Goal: Task Accomplishment & Management: Complete application form

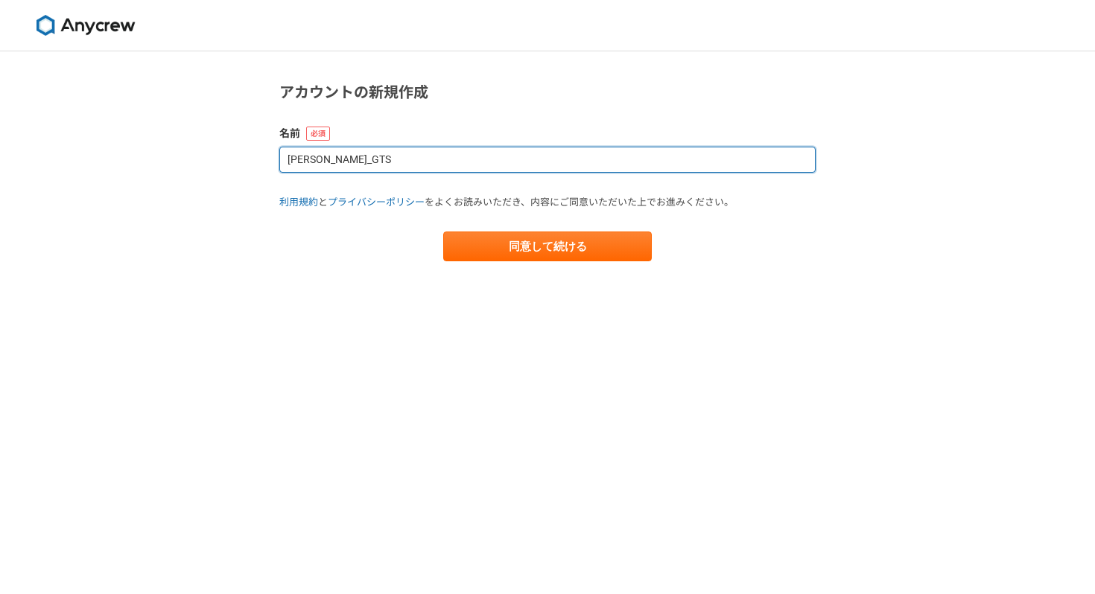
click at [420, 156] on input "[PERSON_NAME]_GTS" at bounding box center [547, 160] width 536 height 26
type input "[PERSON_NAME]"
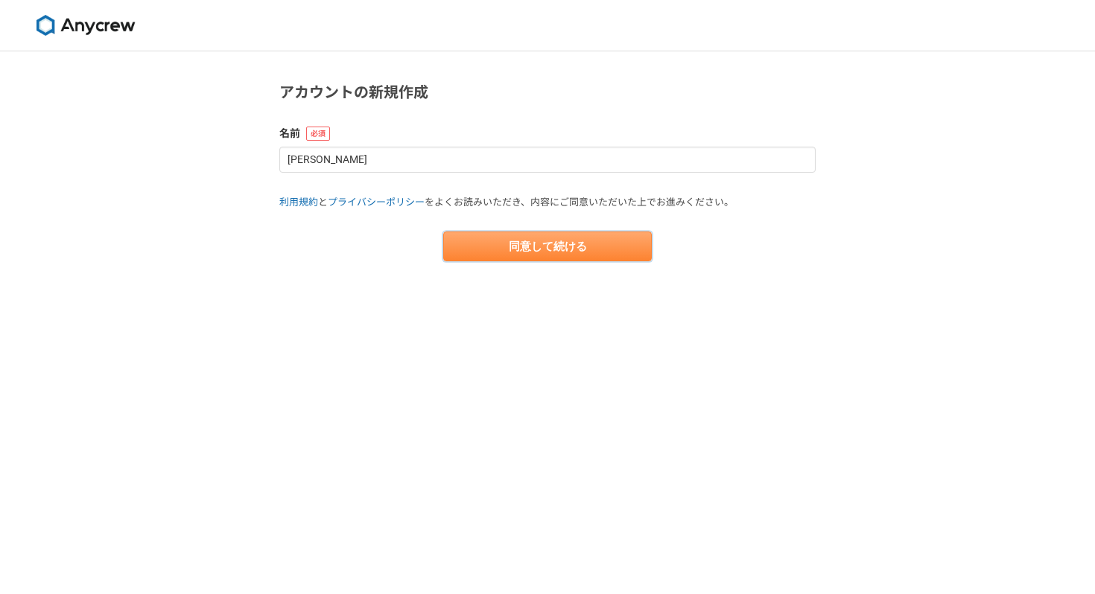
click at [562, 242] on button "同意して続ける" at bounding box center [547, 247] width 209 height 30
select select "13"
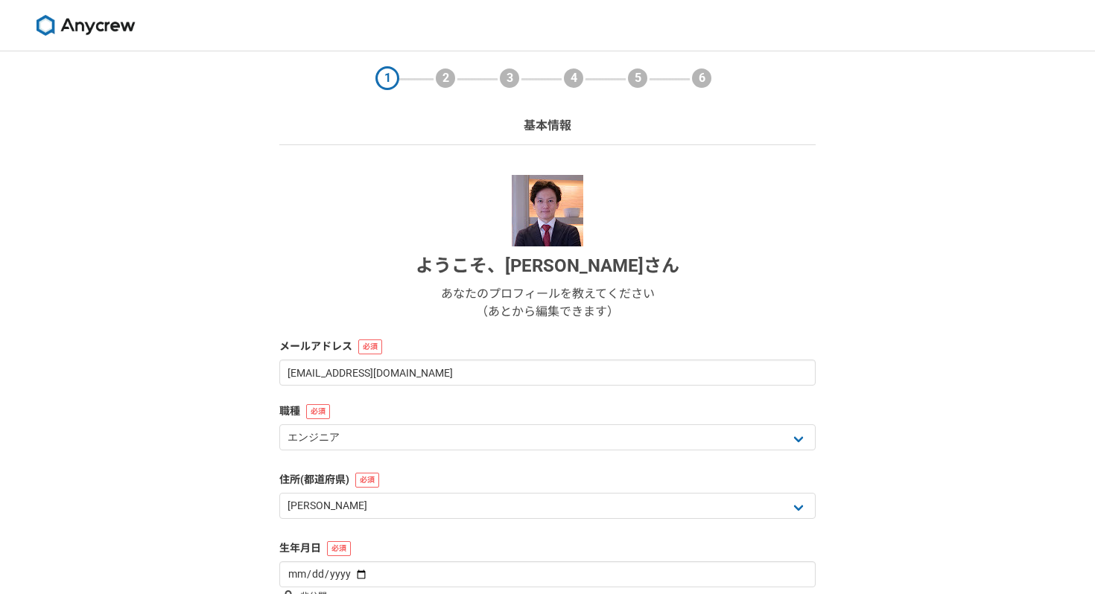
scroll to position [148, 0]
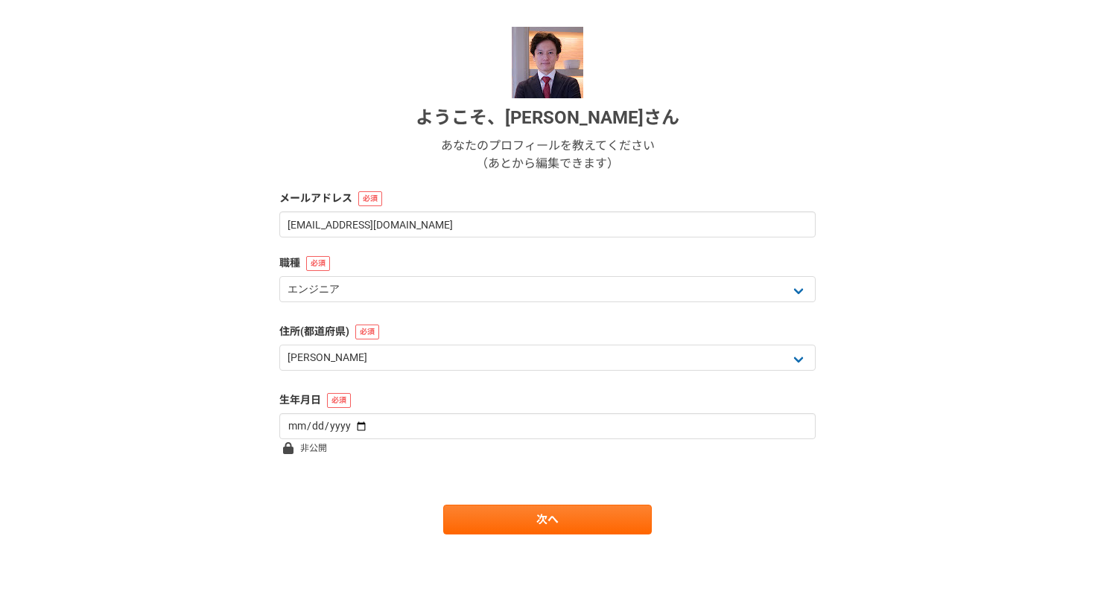
click at [414, 276] on div "職種 エンジニア デザイナー ライター 営業 マーケティング 企画・事業開発 バックオフィス その他" at bounding box center [547, 280] width 536 height 51
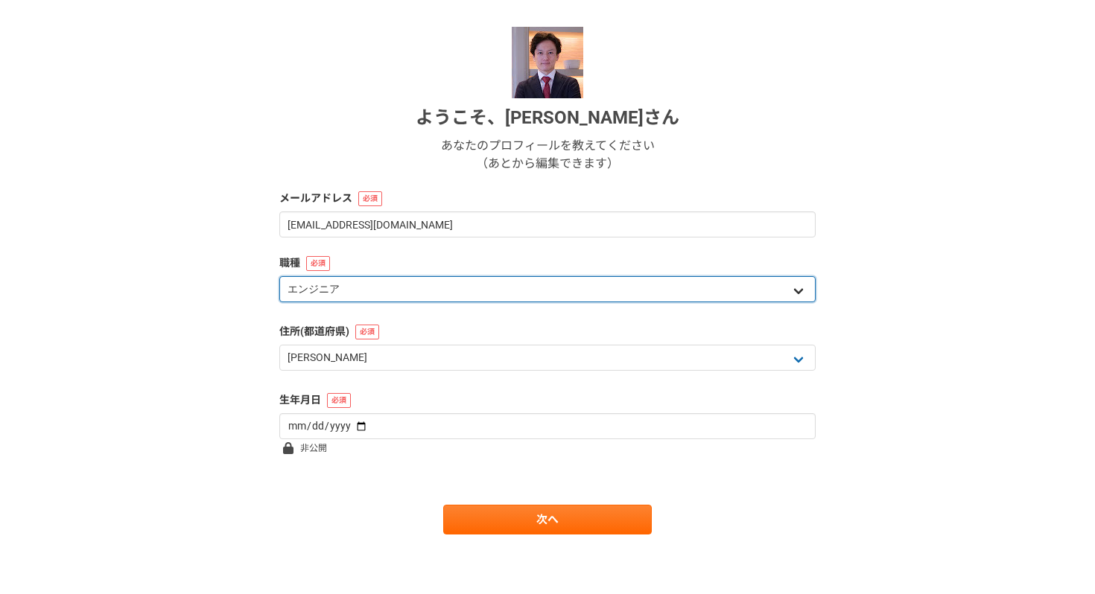
click at [416, 293] on select "エンジニア デザイナー ライター 営業 マーケティング 企画・事業開発 バックオフィス その他" at bounding box center [547, 289] width 536 height 26
select select "4"
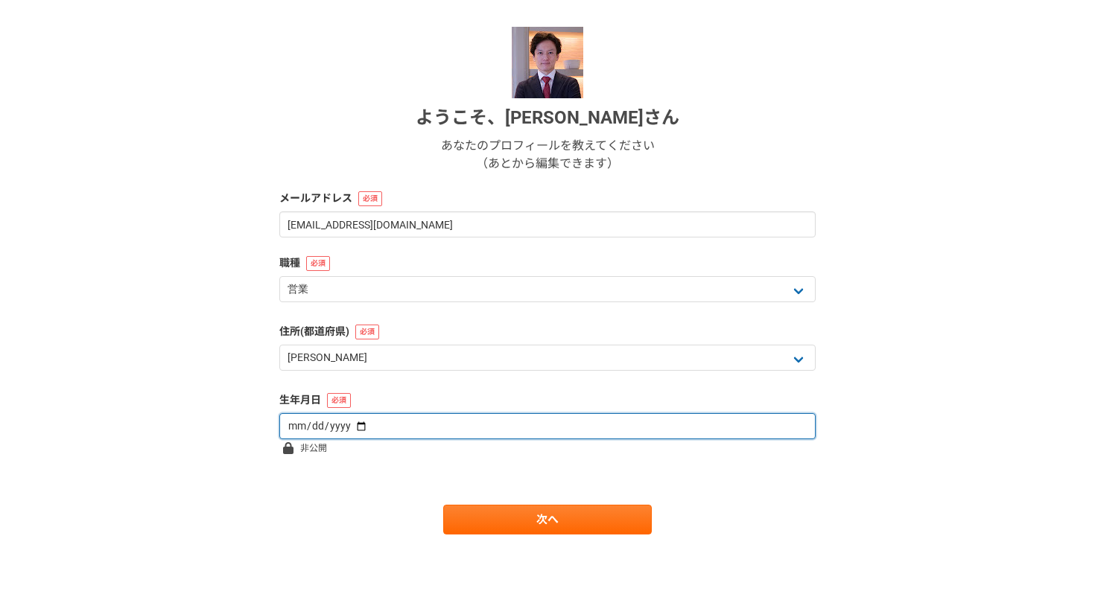
click at [405, 428] on input "date" at bounding box center [547, 426] width 536 height 26
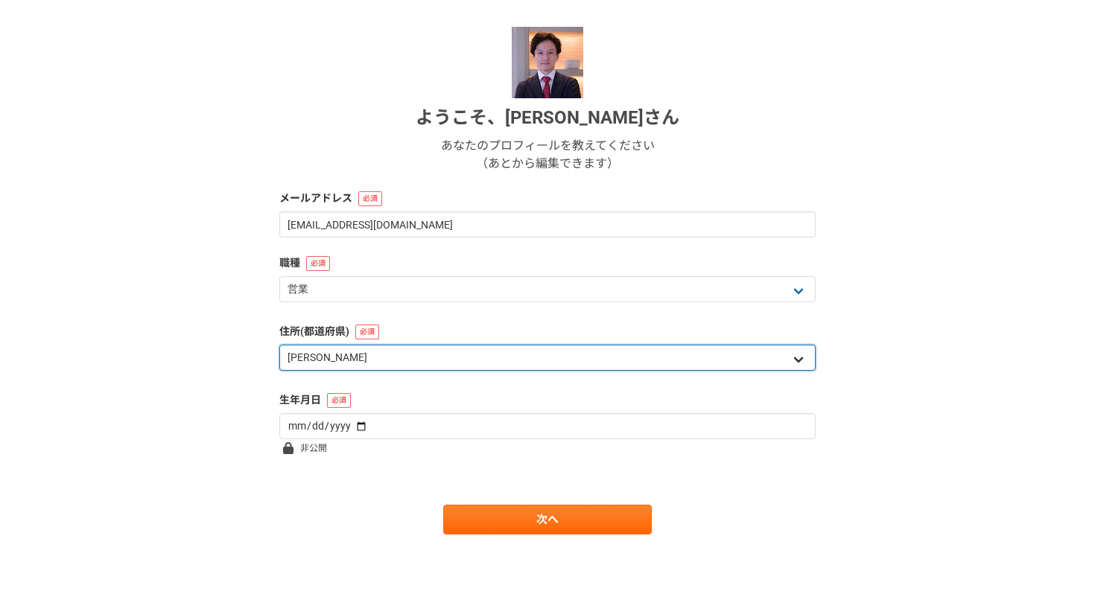
click at [422, 349] on select "北海道 [GEOGRAPHIC_DATA] [GEOGRAPHIC_DATA] [PERSON_NAME][GEOGRAPHIC_DATA] [PERSON_…" at bounding box center [547, 358] width 536 height 26
select select "14"
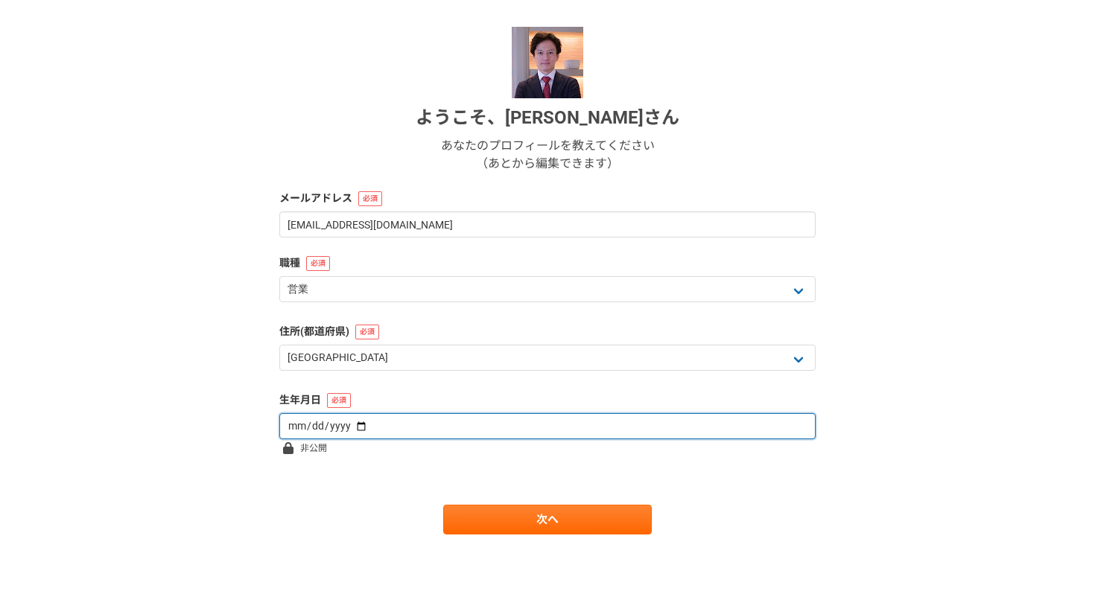
click at [368, 423] on input "date" at bounding box center [547, 426] width 536 height 26
type input "[DATE]"
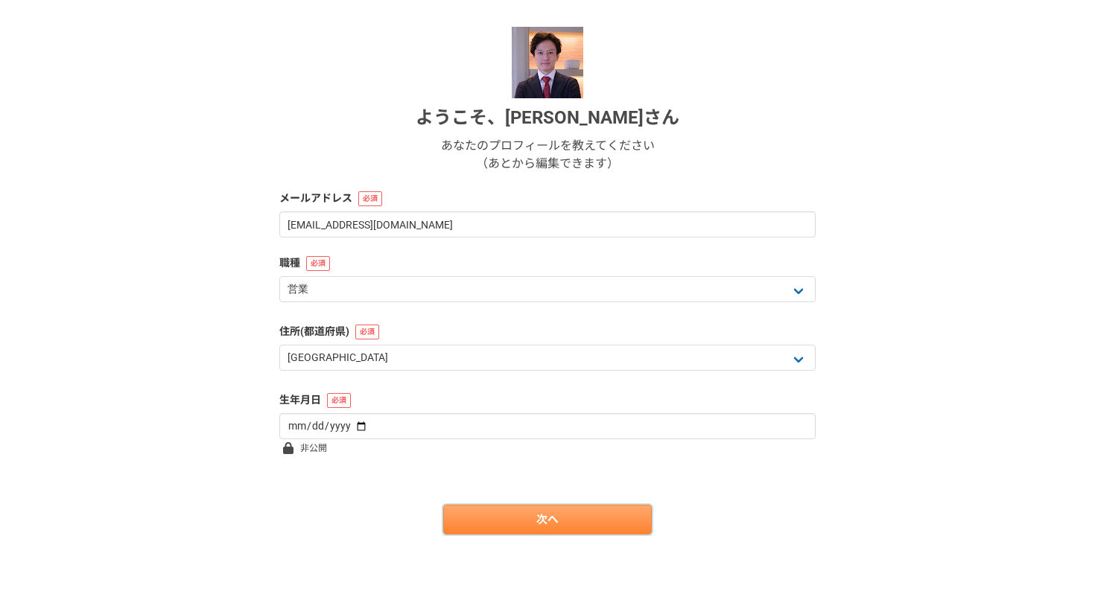
click at [507, 533] on link "次へ" at bounding box center [547, 520] width 209 height 30
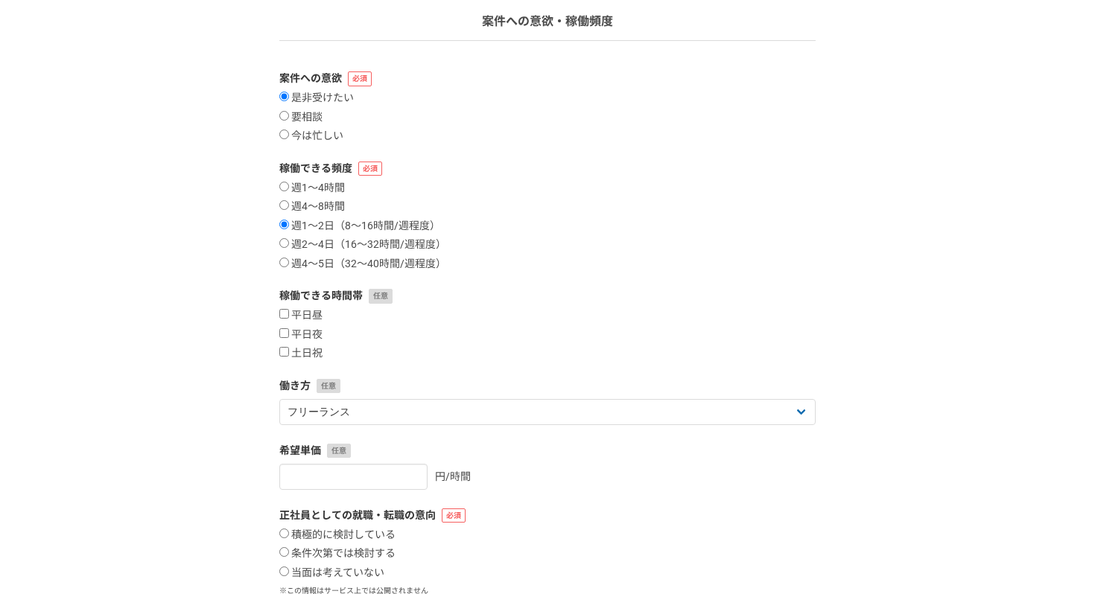
scroll to position [90, 0]
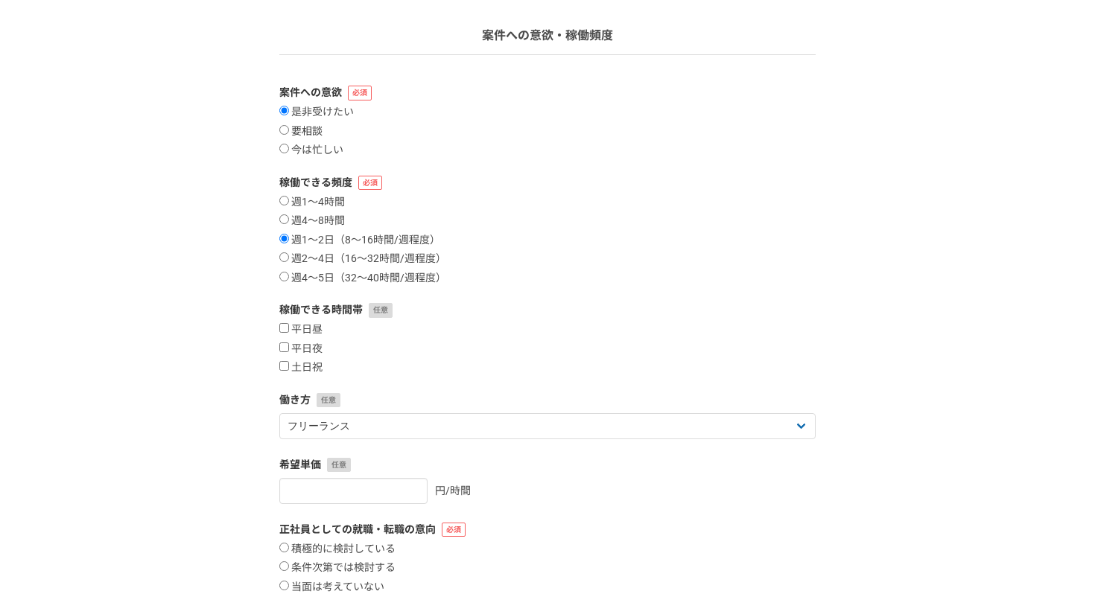
click at [317, 130] on label "要相談" at bounding box center [300, 131] width 43 height 13
click at [289, 130] on input "要相談" at bounding box center [284, 130] width 10 height 10
radio input "true"
click at [343, 253] on label "週2〜4日（16〜32時間/週程度）" at bounding box center [362, 259] width 167 height 13
click at [289, 253] on input "週2〜4日（16〜32時間/週程度）" at bounding box center [284, 258] width 10 height 10
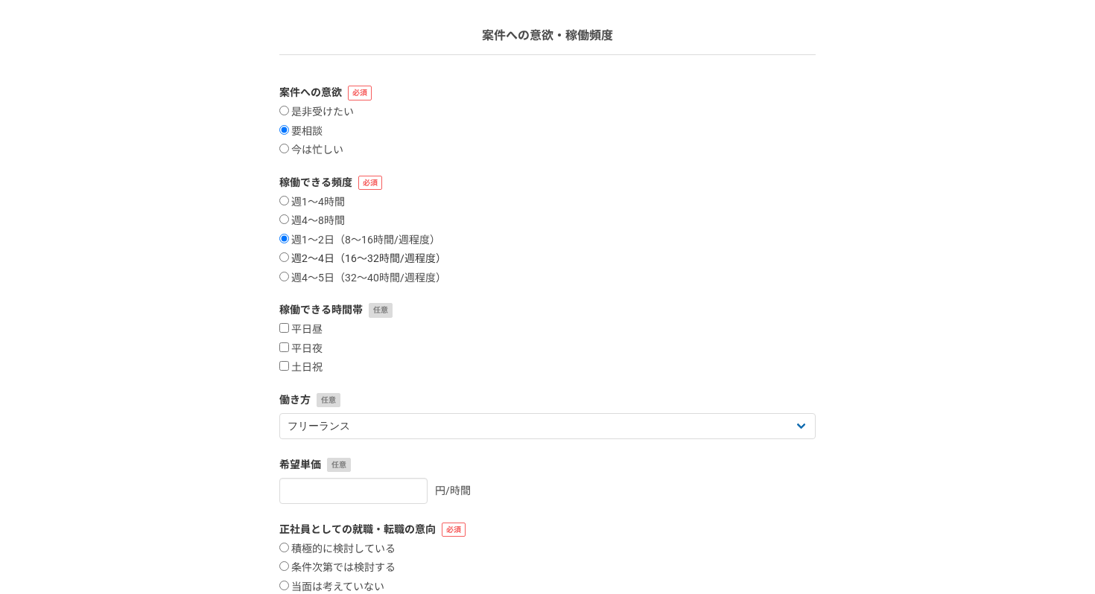
radio input "true"
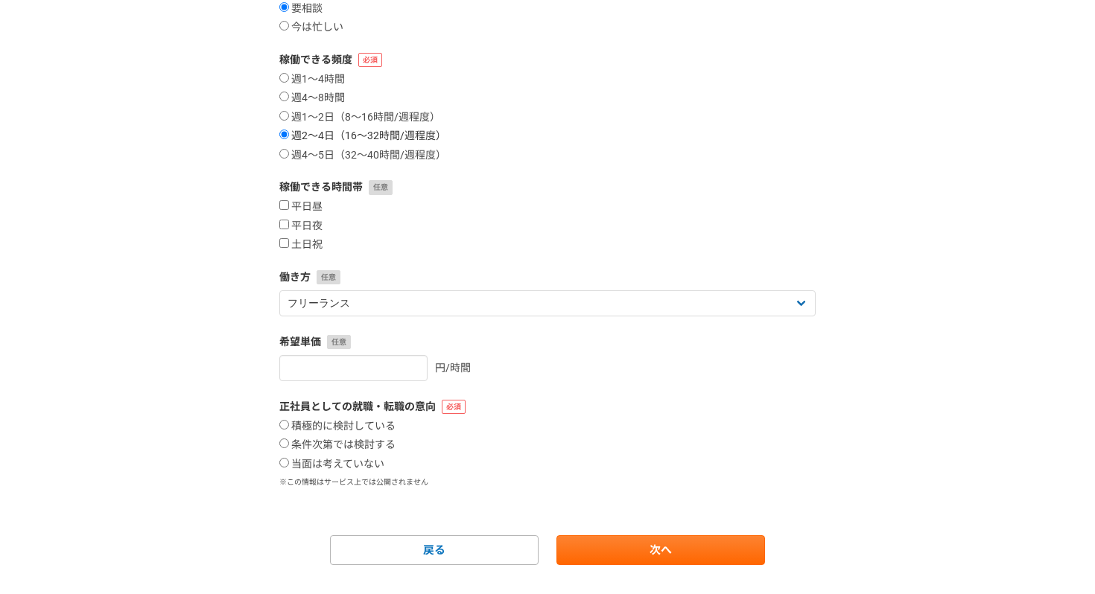
scroll to position [214, 0]
click at [311, 210] on label "平日昼" at bounding box center [300, 206] width 43 height 13
click at [289, 209] on input "平日昼" at bounding box center [284, 205] width 10 height 10
checkbox input "true"
click at [314, 220] on label "平日夜" at bounding box center [300, 225] width 43 height 13
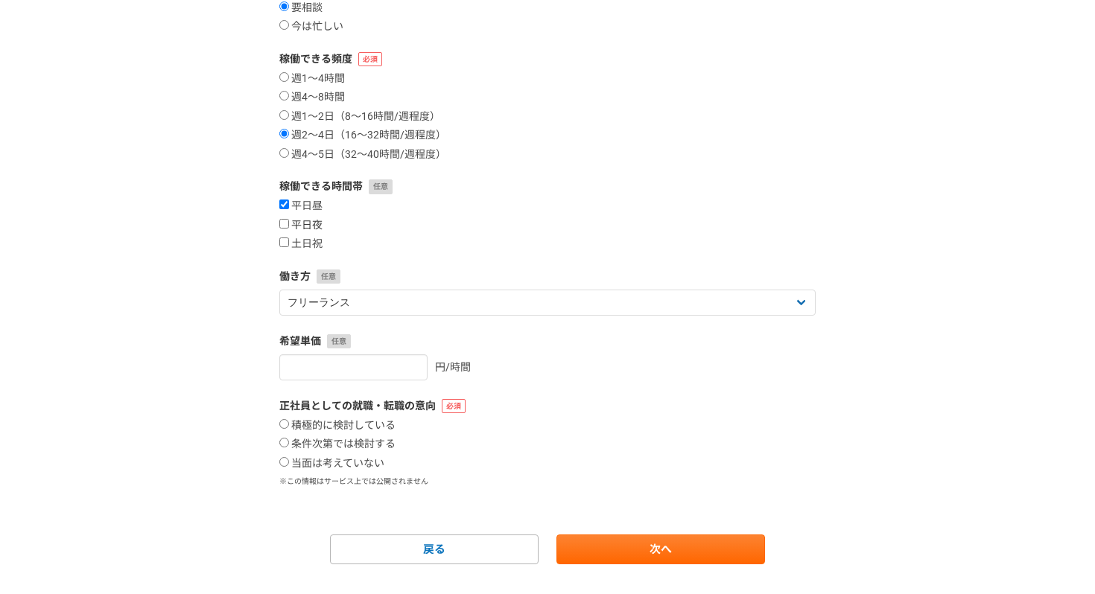
click at [289, 220] on input "平日夜" at bounding box center [284, 224] width 10 height 10
checkbox input "true"
click at [311, 244] on label "土日祝" at bounding box center [300, 244] width 43 height 13
click at [289, 244] on input "土日祝" at bounding box center [284, 243] width 10 height 10
checkbox input "true"
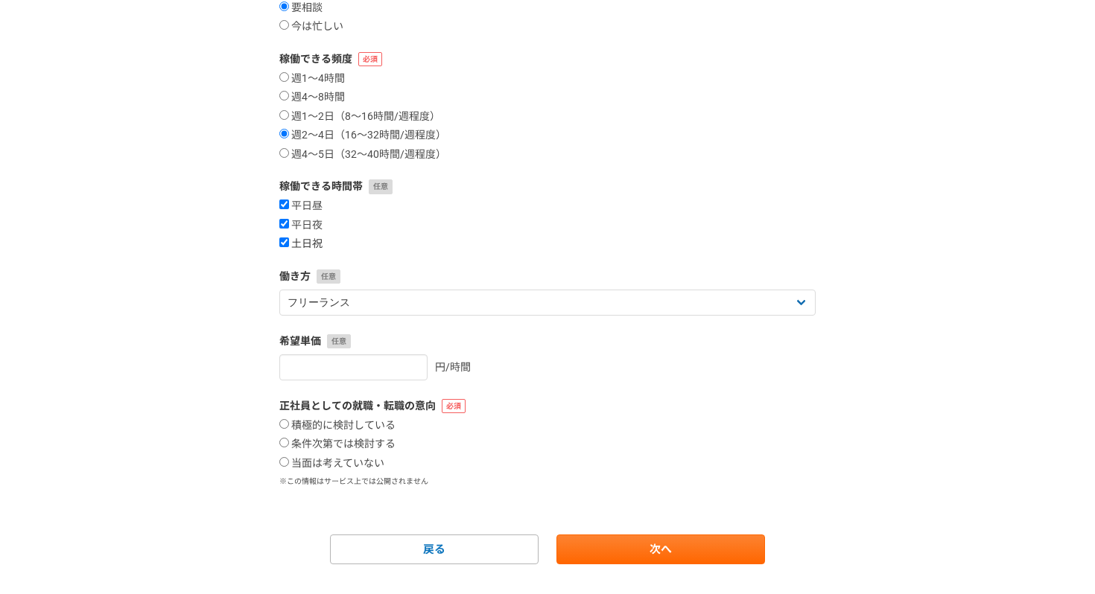
scroll to position [244, 0]
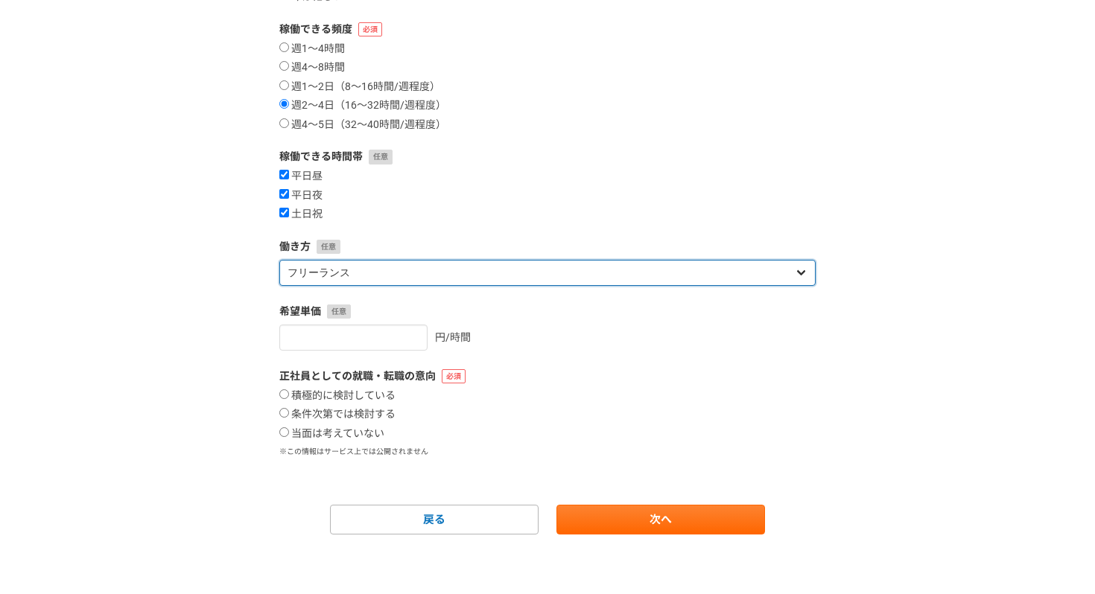
click at [384, 271] on select "フリーランス 副業 その他" at bounding box center [547, 273] width 536 height 26
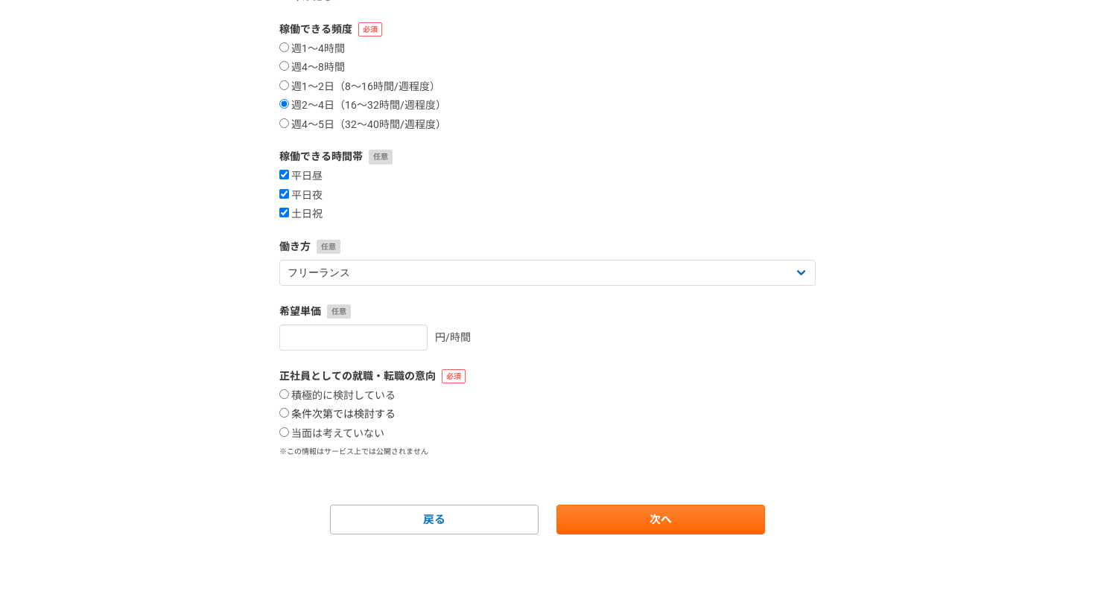
click at [364, 408] on label "条件次第では検討する" at bounding box center [337, 414] width 116 height 13
click at [289, 408] on input "条件次第では検討する" at bounding box center [284, 413] width 10 height 10
radio input "true"
click at [636, 514] on link "次へ" at bounding box center [660, 520] width 209 height 30
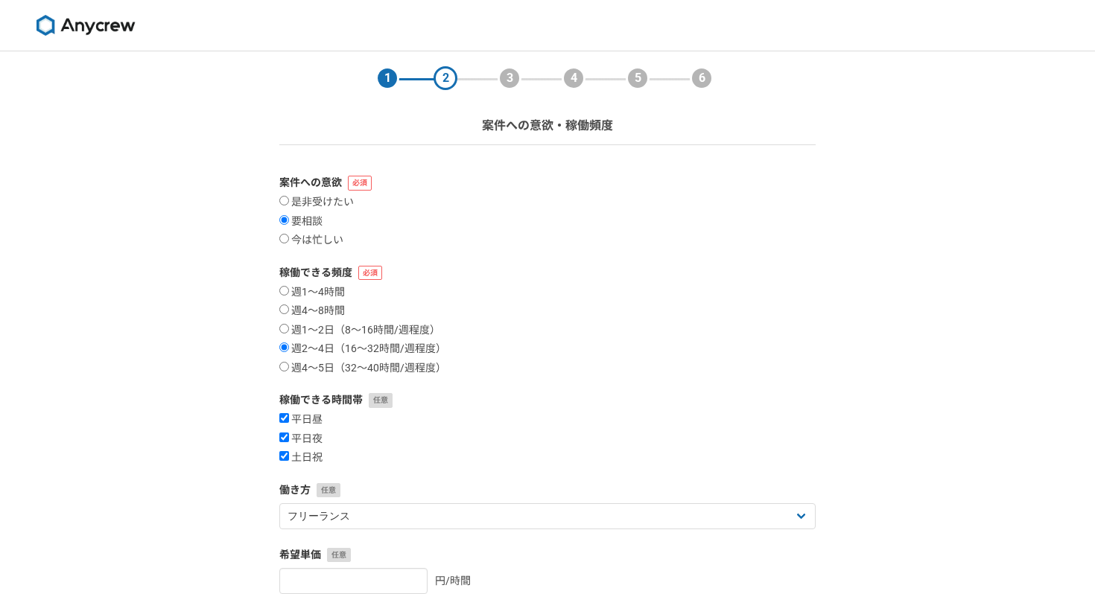
select select
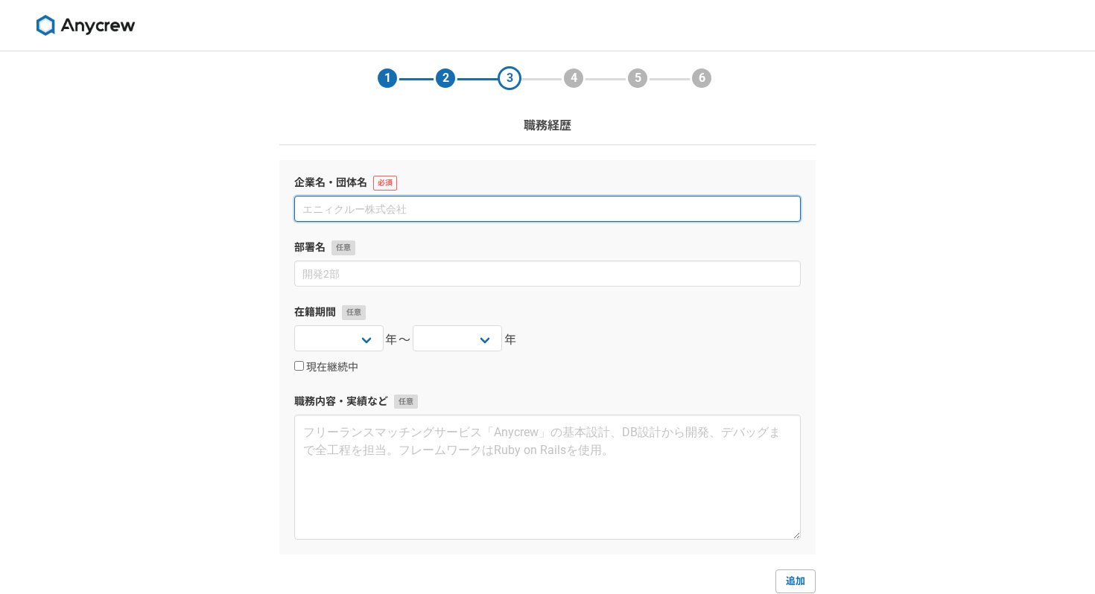
click at [503, 206] on input at bounding box center [547, 209] width 507 height 26
type input "グレイテストタレンツ株式会社"
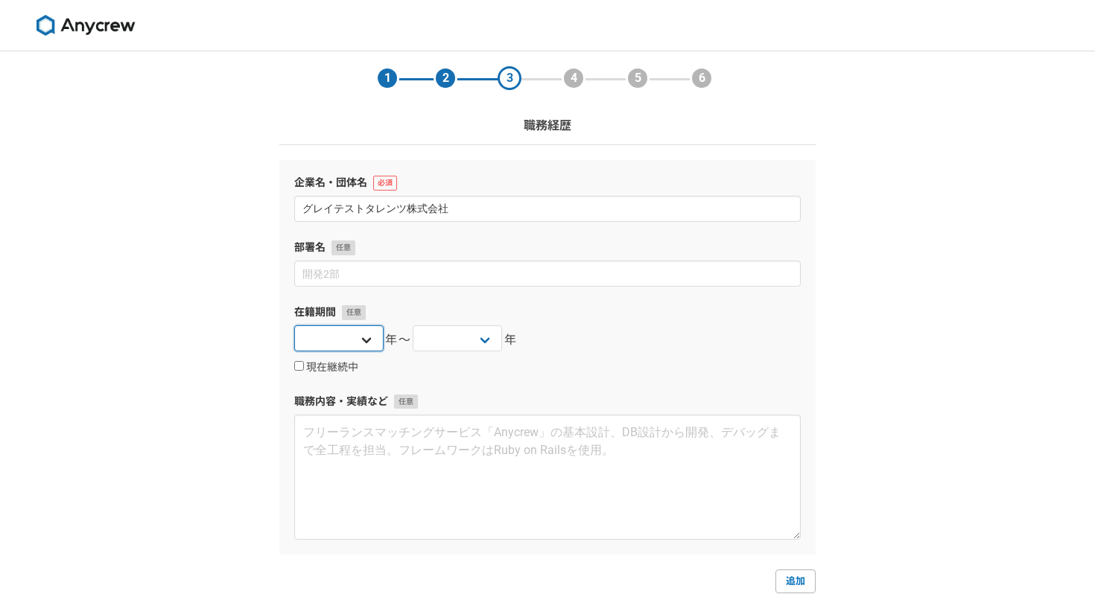
click at [377, 334] on select "[DATE] [DATE] [DATE] [DATE] [DATE] [DATE] [DATE] [DATE] [DATE] [DATE] [DATE] [D…" at bounding box center [338, 339] width 89 height 26
select select "2021"
click at [321, 364] on label "現在継続中" at bounding box center [326, 367] width 64 height 13
click at [304, 364] on input "現在継続中" at bounding box center [299, 366] width 10 height 10
checkbox input "true"
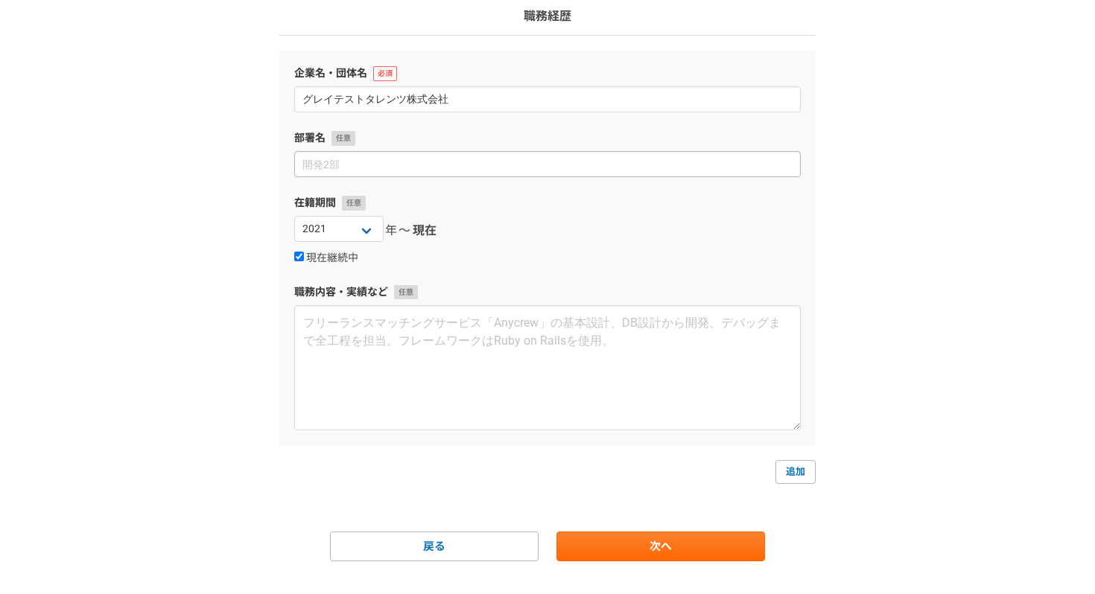
scroll to position [136, 0]
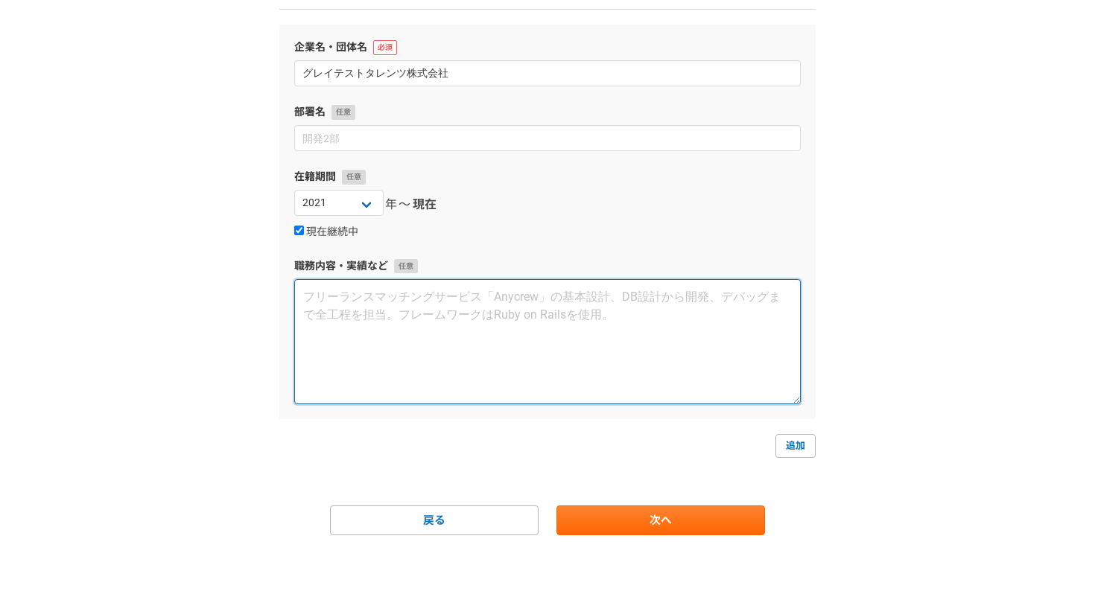
click at [568, 325] on textarea at bounding box center [547, 341] width 507 height 125
paste textarea "大手人材系企業にて、求人メディア事業のセールス、カスタマーサクセス、マーケティング、新規事業企画、マネジメント業務を経験。[DATE]にフリーランスとして独立…"
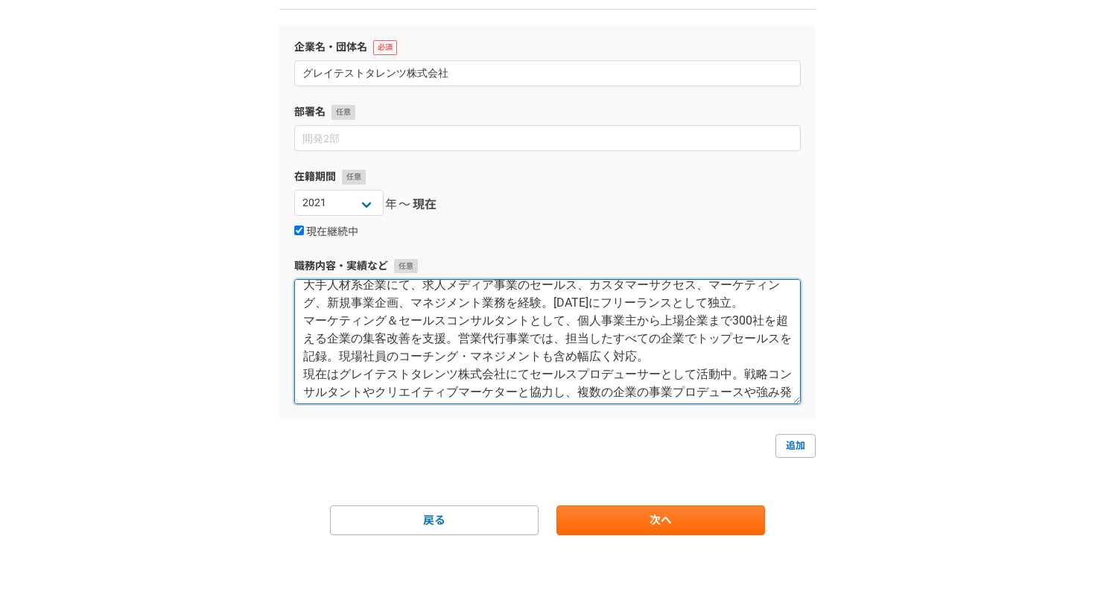
scroll to position [0, 0]
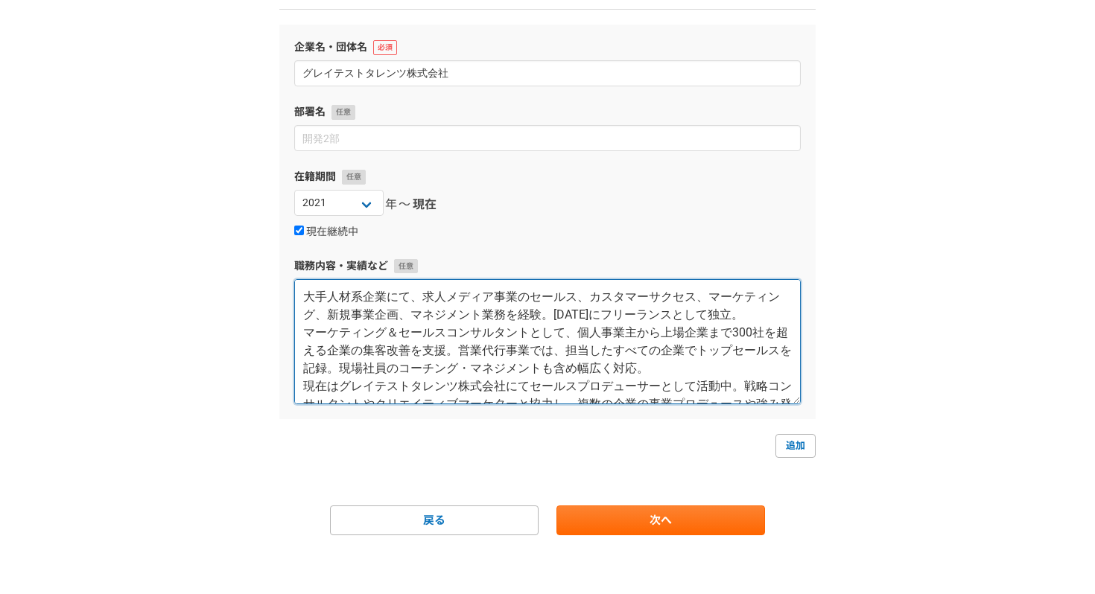
click at [745, 317] on textarea "大手人材系企業にて、求人メディア事業のセールス、カスタマーサクセス、マーケティング、新規事業企画、マネジメント業務を経験。[DATE]にフリーランスとして独立…" at bounding box center [547, 341] width 507 height 125
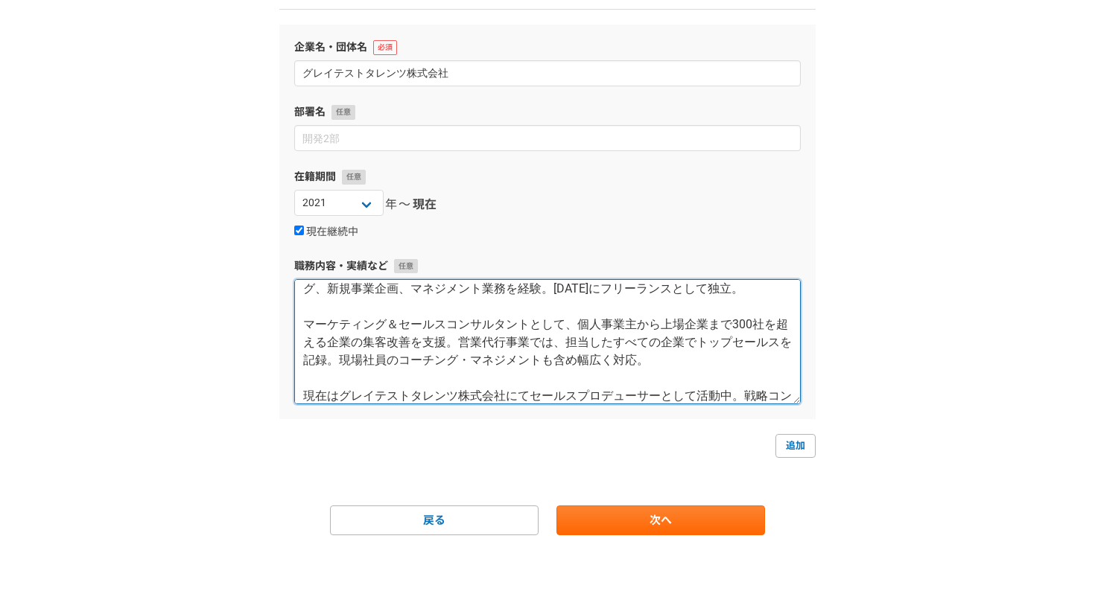
scroll to position [89, 0]
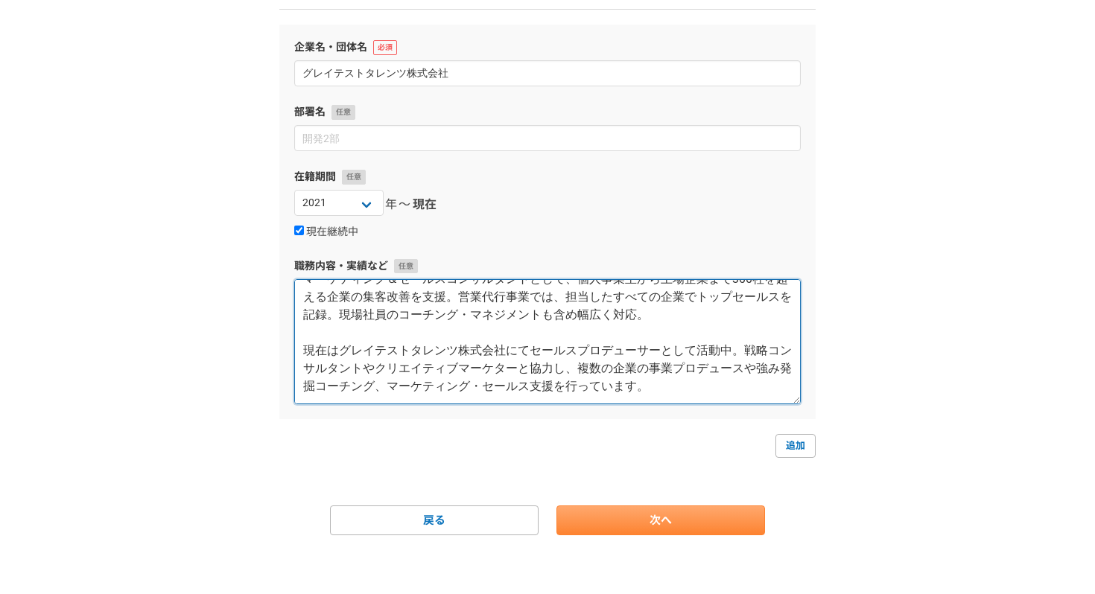
type textarea "大手人材系企業にて、求人メディア事業のセールス、カスタマーサクセス、マーケティング、新規事業企画、マネジメント業務を経験。[DATE]にフリーランスとして独立…"
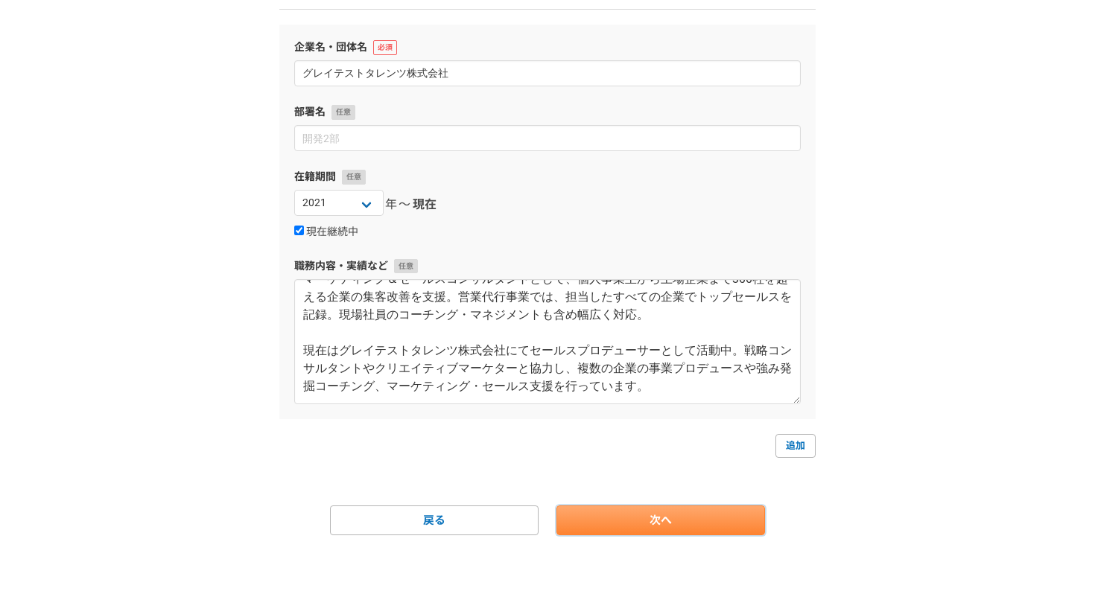
click at [640, 527] on link "次へ" at bounding box center [660, 521] width 209 height 30
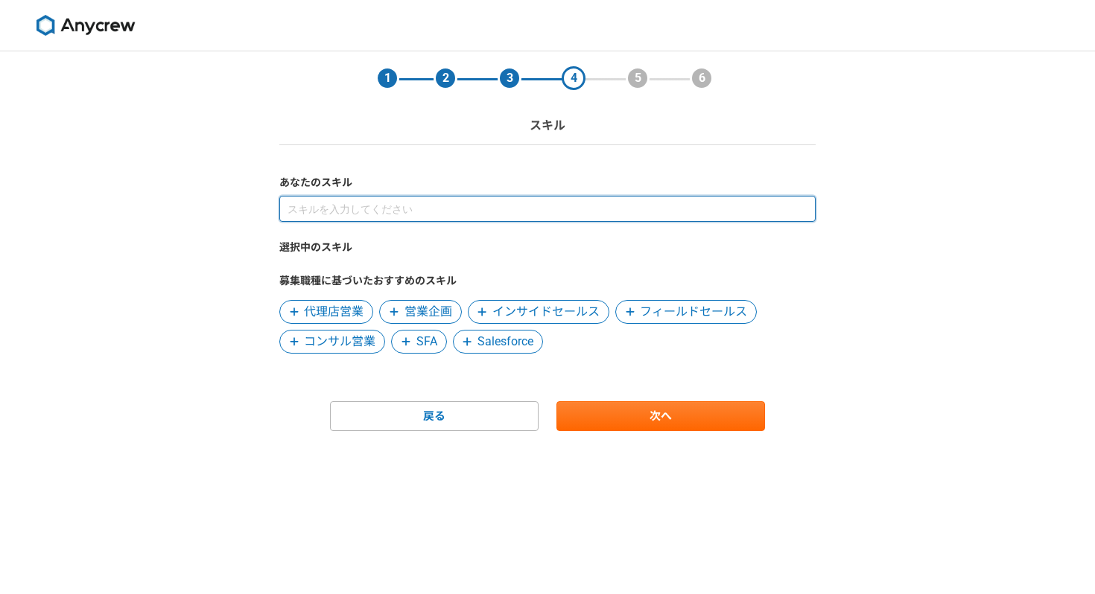
click at [501, 219] on input at bounding box center [547, 209] width 536 height 26
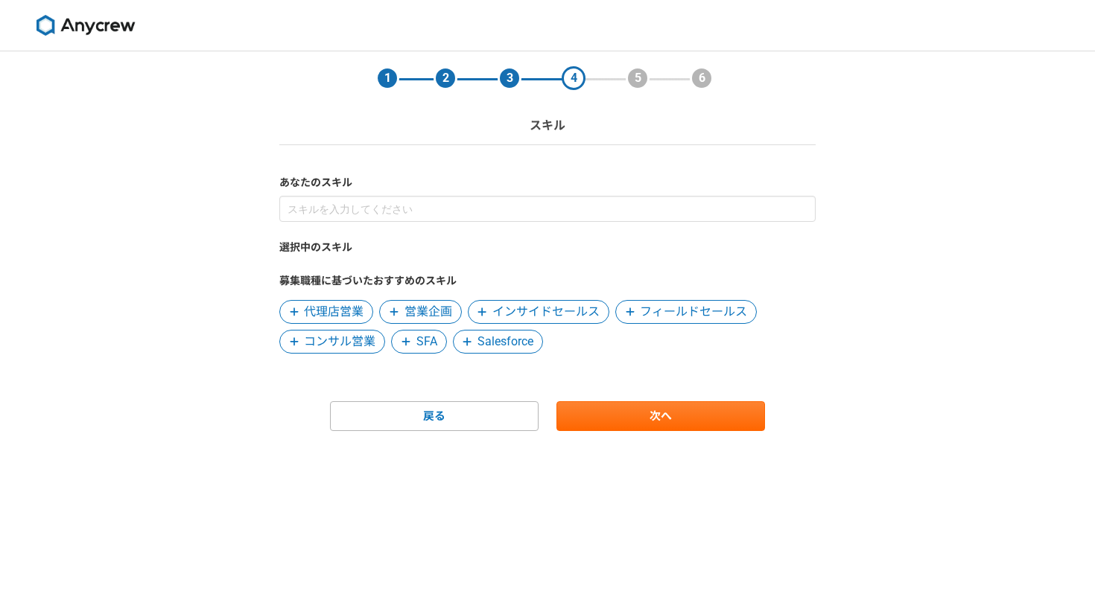
click at [697, 310] on span "フィールドセールス" at bounding box center [693, 312] width 107 height 18
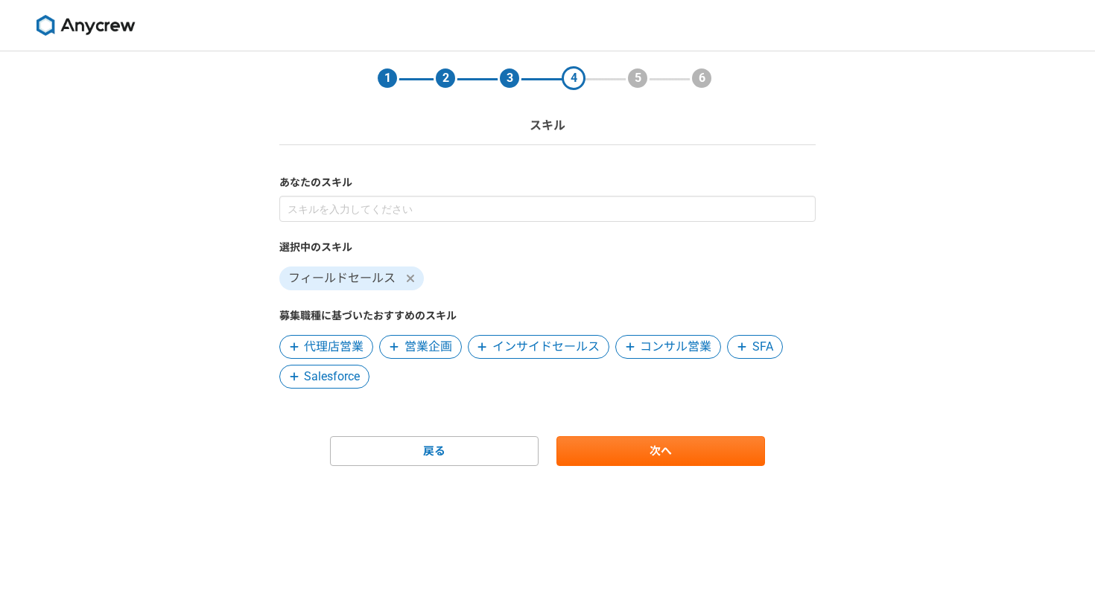
click at [667, 349] on span "コンサル営業" at bounding box center [676, 347] width 72 height 18
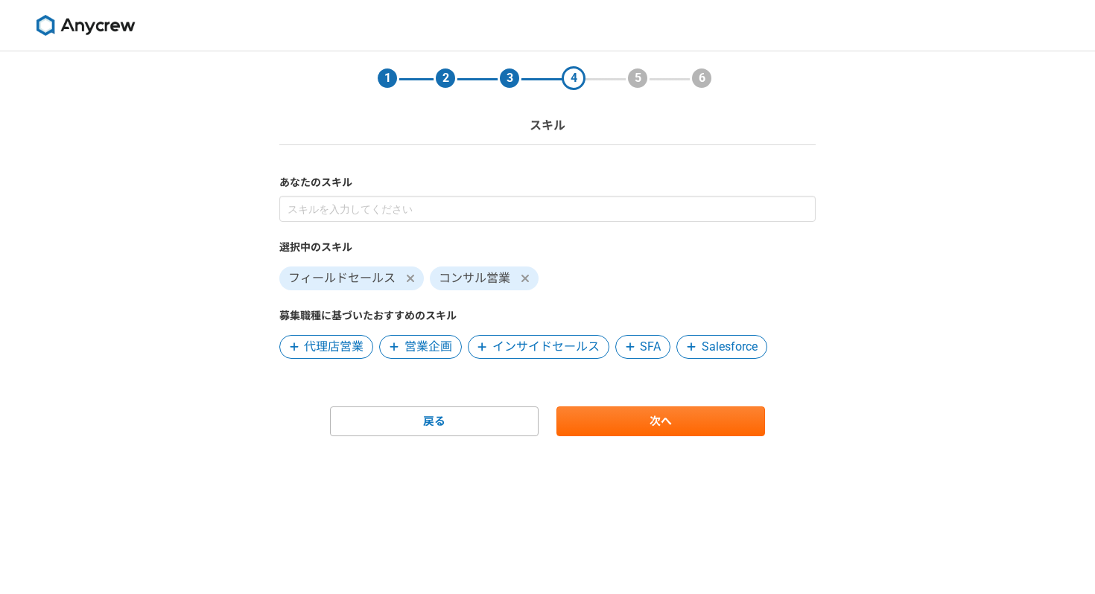
click at [547, 353] on span "インサイドセールス" at bounding box center [545, 347] width 107 height 18
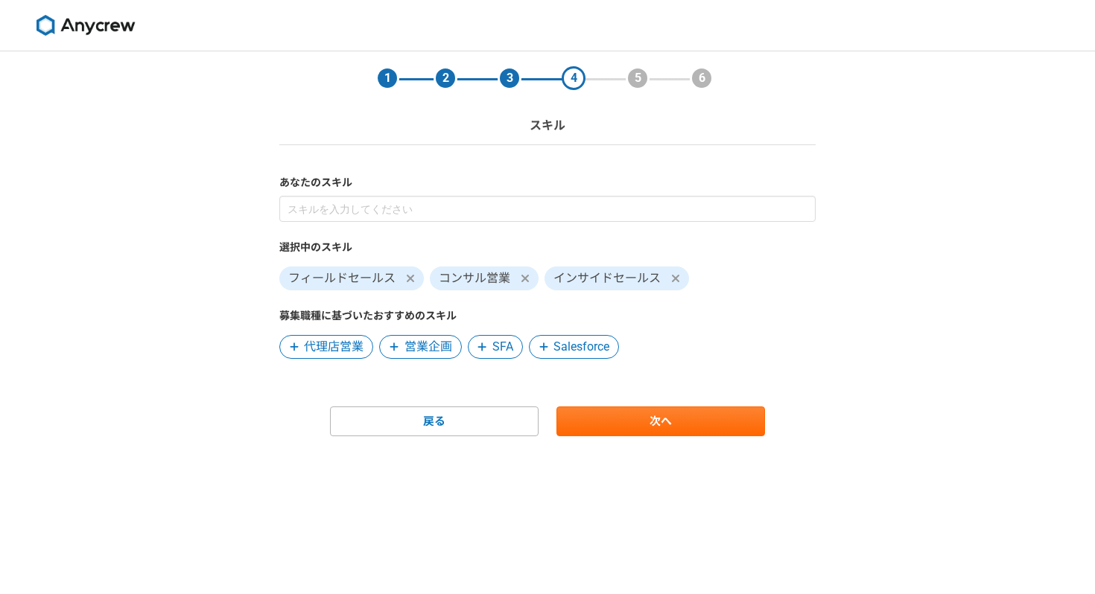
click at [426, 349] on span "営業企画" at bounding box center [428, 347] width 48 height 18
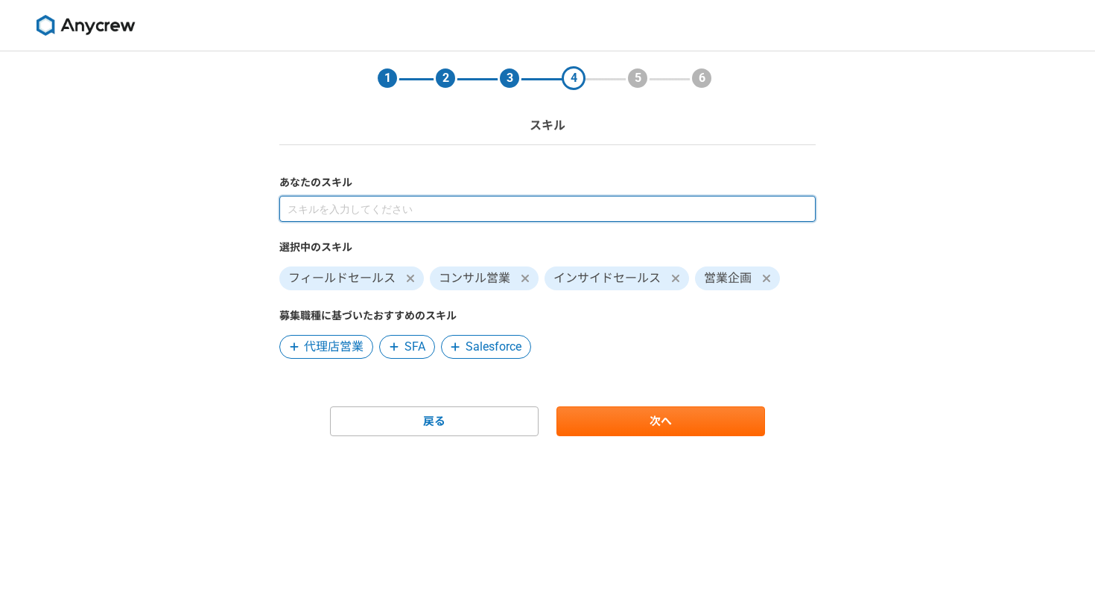
click at [395, 219] on input at bounding box center [547, 209] width 536 height 26
type input "マーケティング"
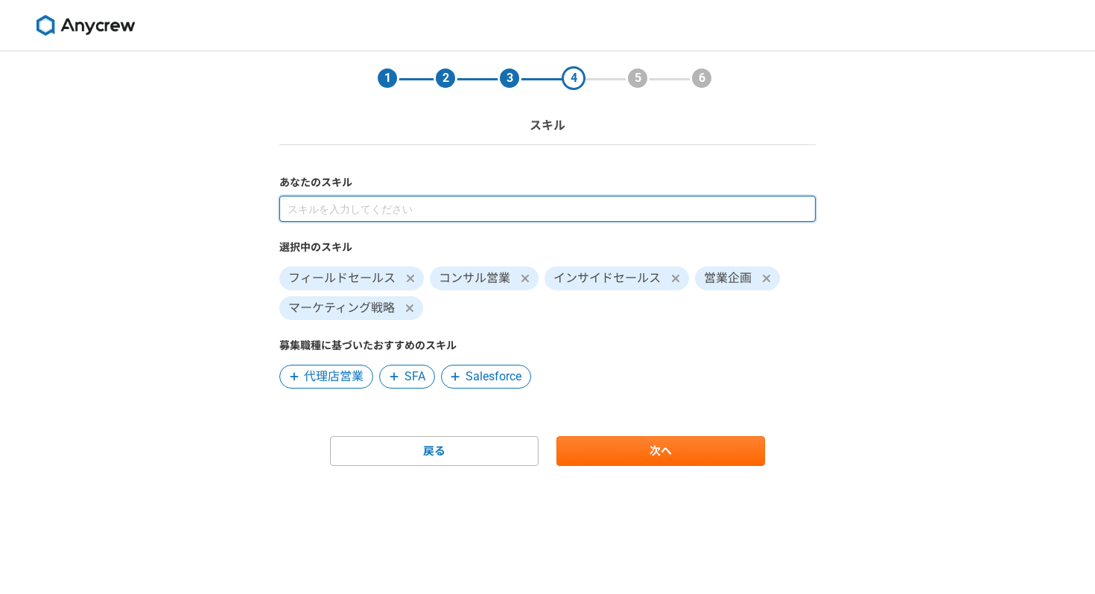
click at [411, 207] on input at bounding box center [547, 209] width 536 height 26
type input "コンテンツ"
click at [435, 209] on input at bounding box center [547, 209] width 536 height 26
type input "マーケティング"
click at [489, 206] on input at bounding box center [547, 209] width 536 height 26
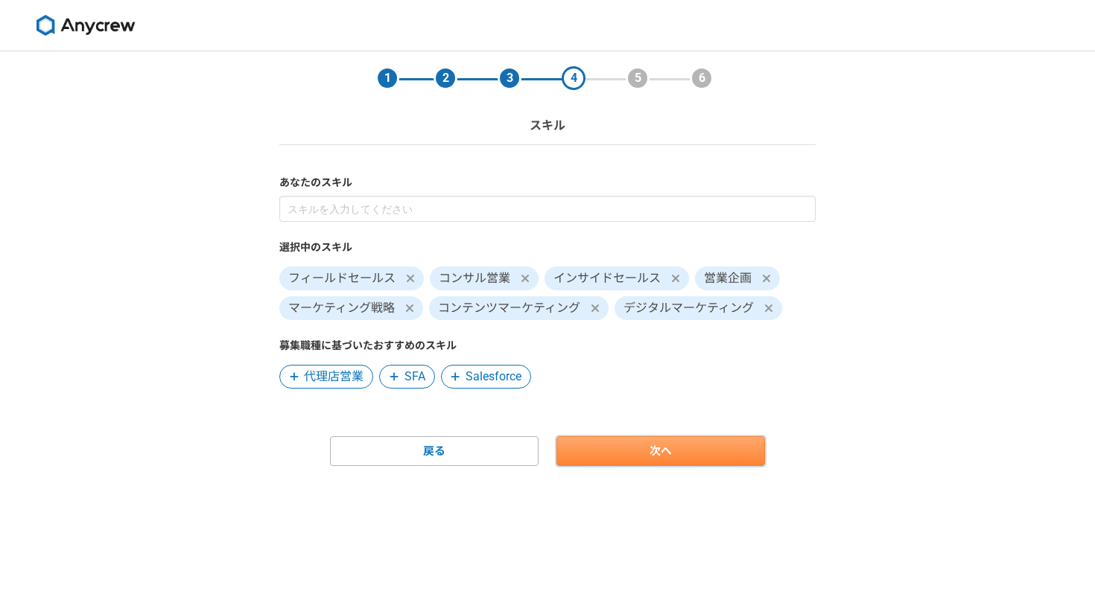
click at [636, 442] on link "次へ" at bounding box center [660, 452] width 209 height 30
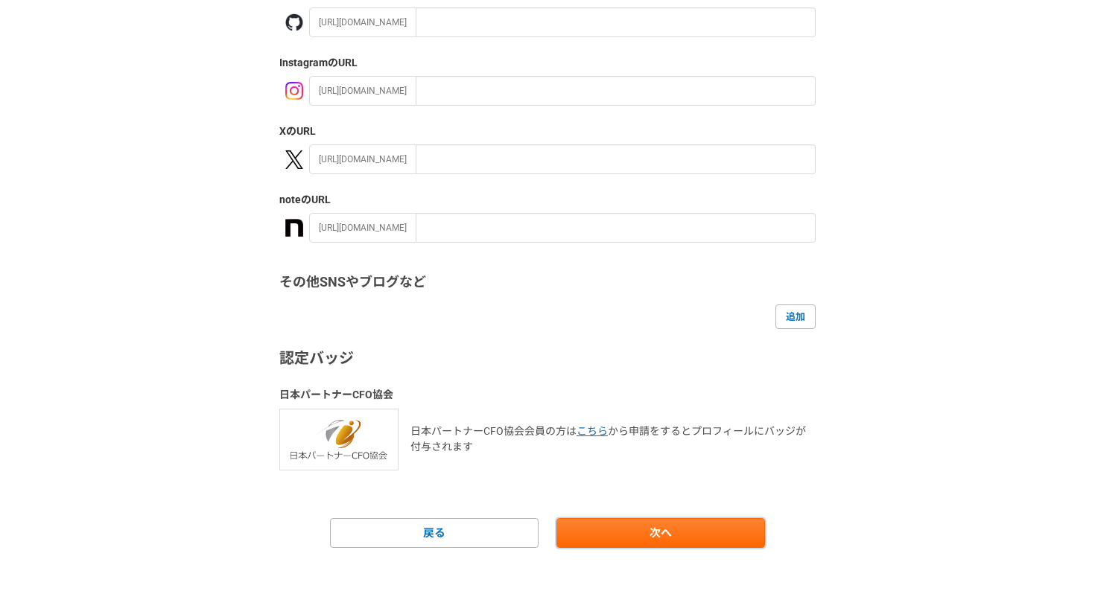
scroll to position [225, 0]
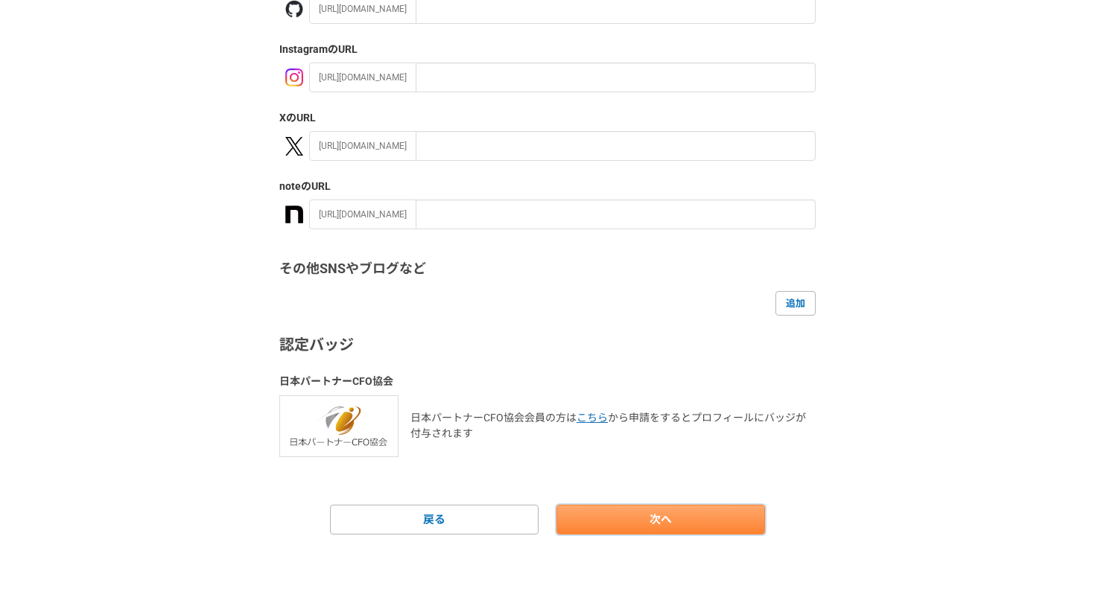
click at [627, 530] on link "次へ" at bounding box center [660, 520] width 209 height 30
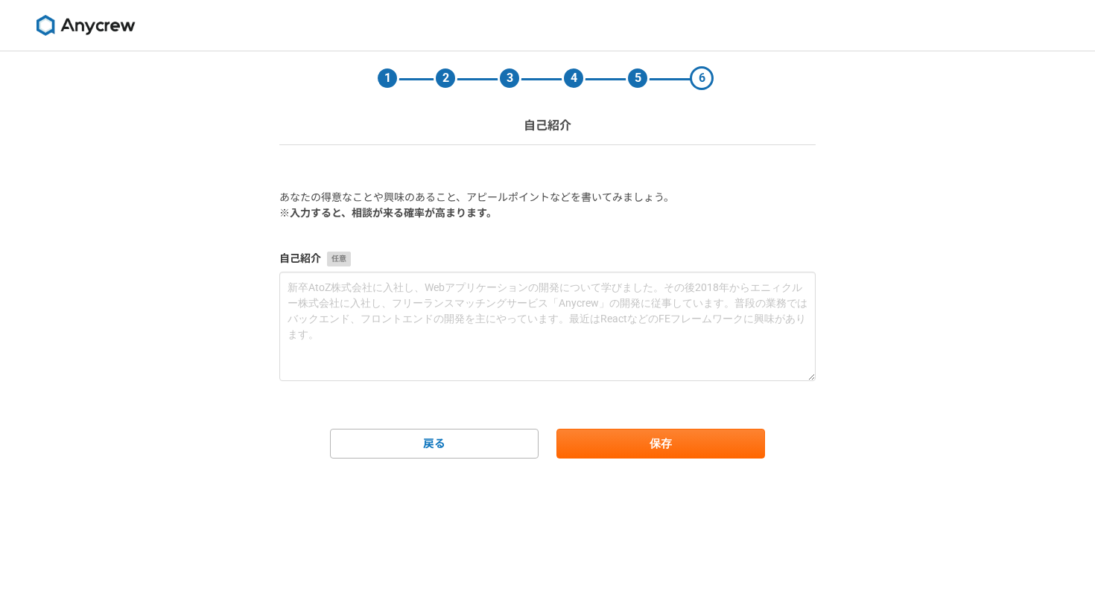
scroll to position [0, 0]
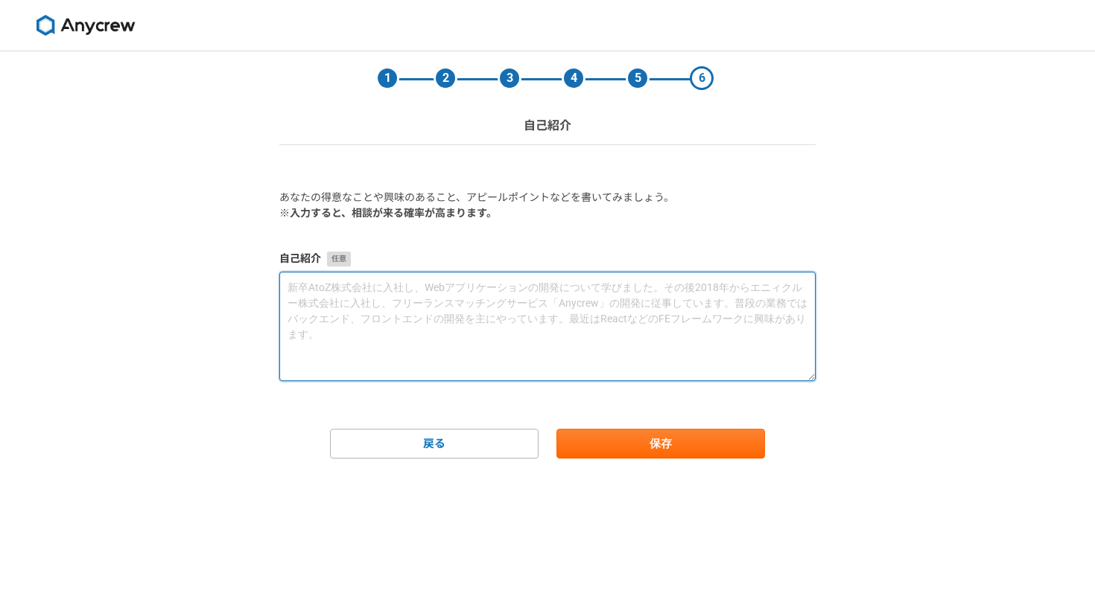
click at [476, 318] on textarea at bounding box center [547, 326] width 536 height 109
paste textarea "lorem・ipsumdolorsitam、consecteturadipisci。el・seddoei＆temporin、utlaboreet・dolore…"
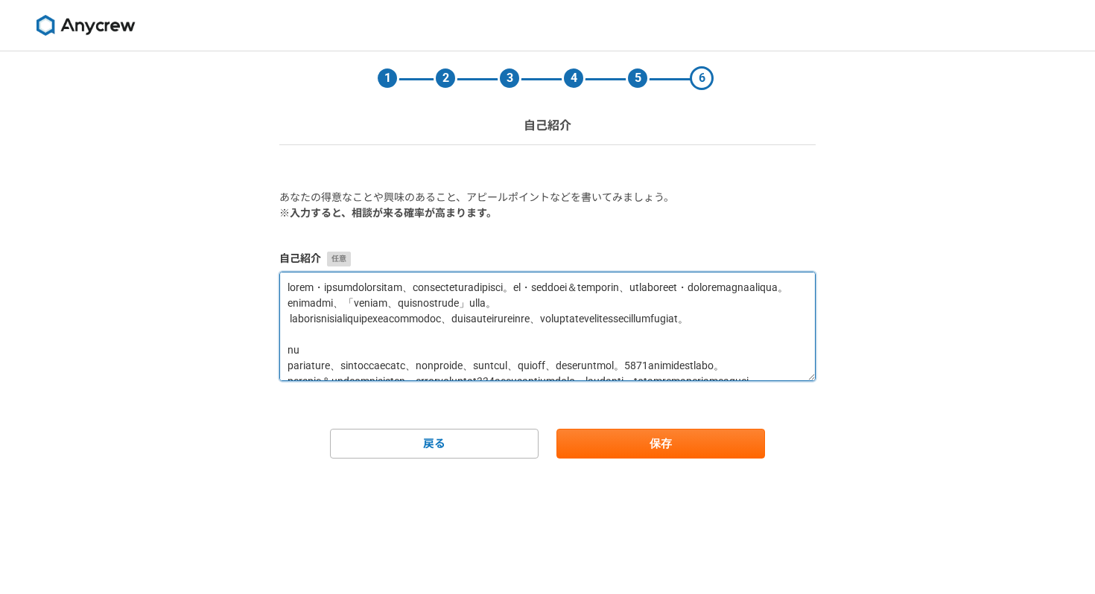
drag, startPoint x: 719, startPoint y: 309, endPoint x: 417, endPoint y: 204, distance: 319.4
click at [417, 204] on form "あなたの得意なことや興味のあること、アピールポイントなどを書いてみましょう。 ※入力すると、相談が来る確率が高まります。 自己紹介 戻る 保存" at bounding box center [547, 324] width 536 height 269
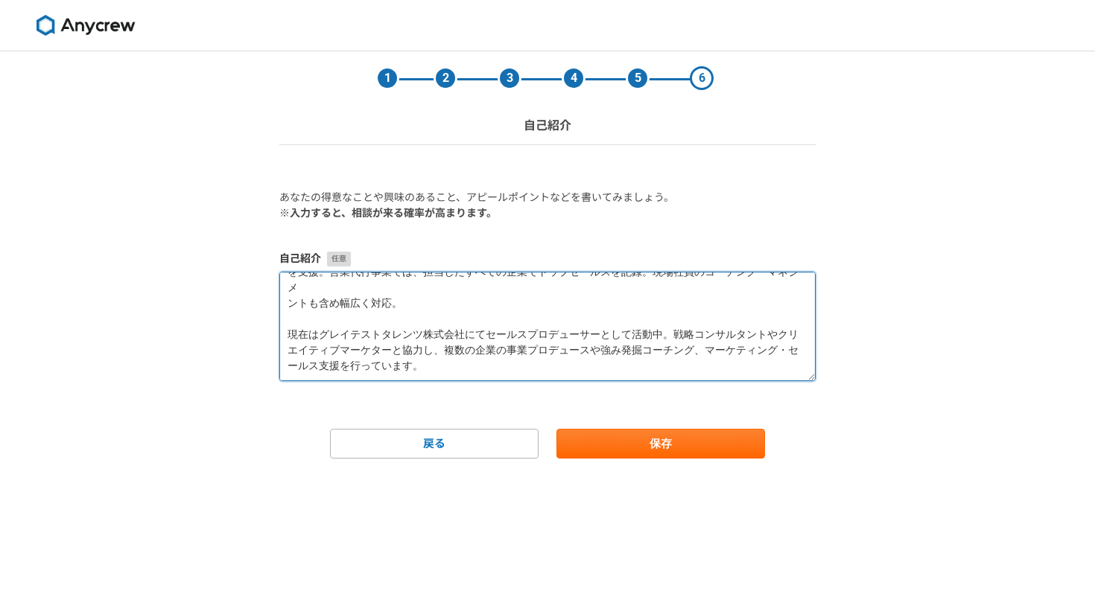
scroll to position [63, 0]
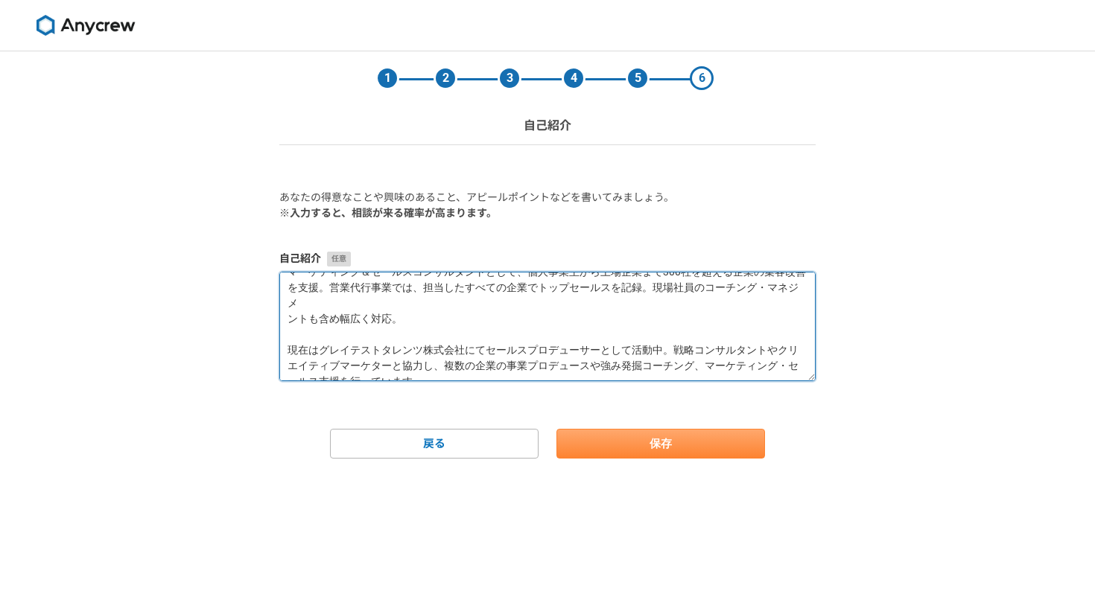
type textarea "大手人材系企業にて、求人メディア事業のセールス、カスタマーサクセス、マーケティング、新規事業企画、マネジメント業務を経験。[DATE]にフリーランスとして独立…"
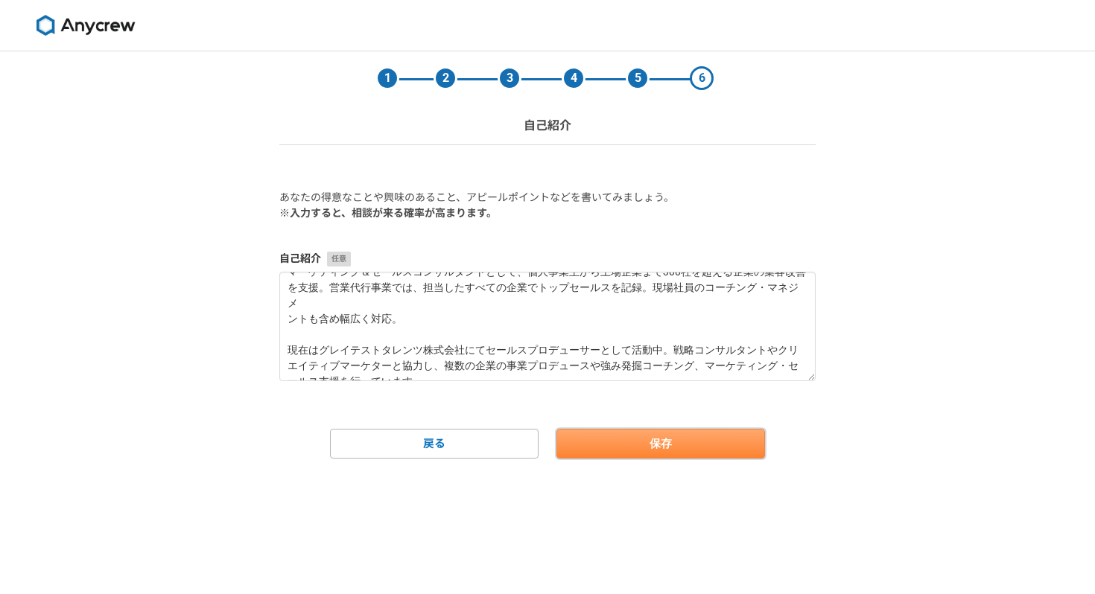
click at [614, 439] on button "保存" at bounding box center [660, 444] width 209 height 30
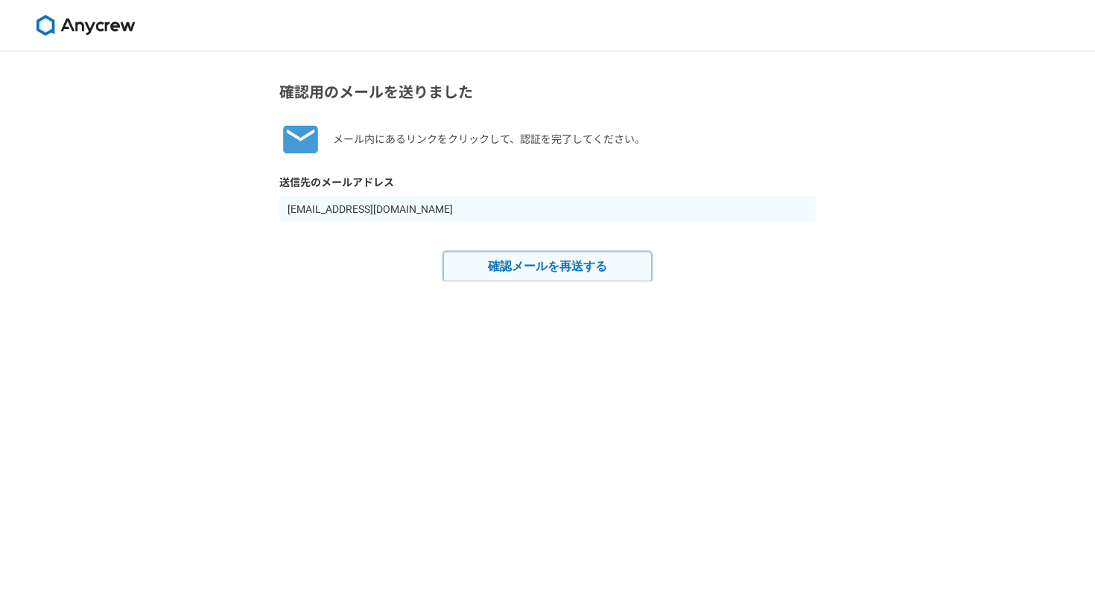
click at [610, 268] on button "確認メールを再送する" at bounding box center [547, 267] width 209 height 30
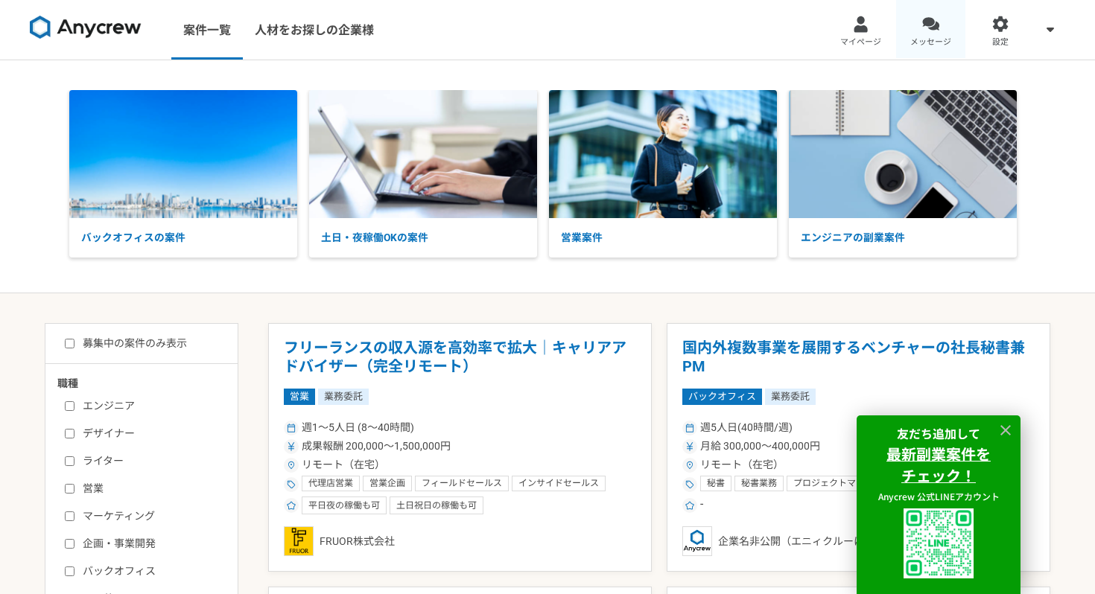
click at [924, 39] on span "メッセージ" at bounding box center [930, 42] width 41 height 12
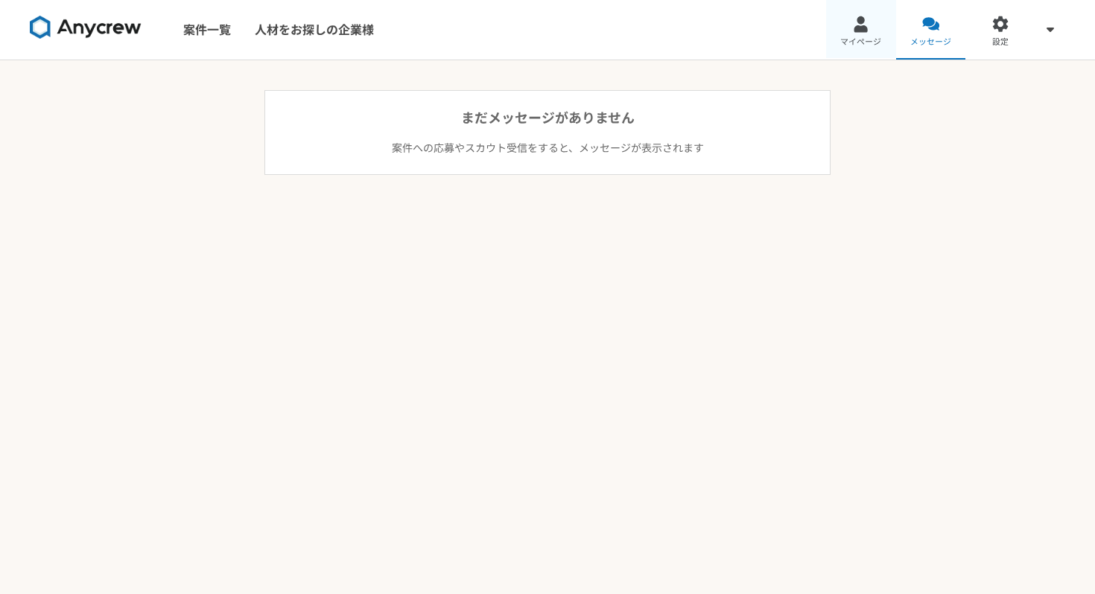
click at [869, 35] on link "マイページ" at bounding box center [861, 30] width 70 height 60
